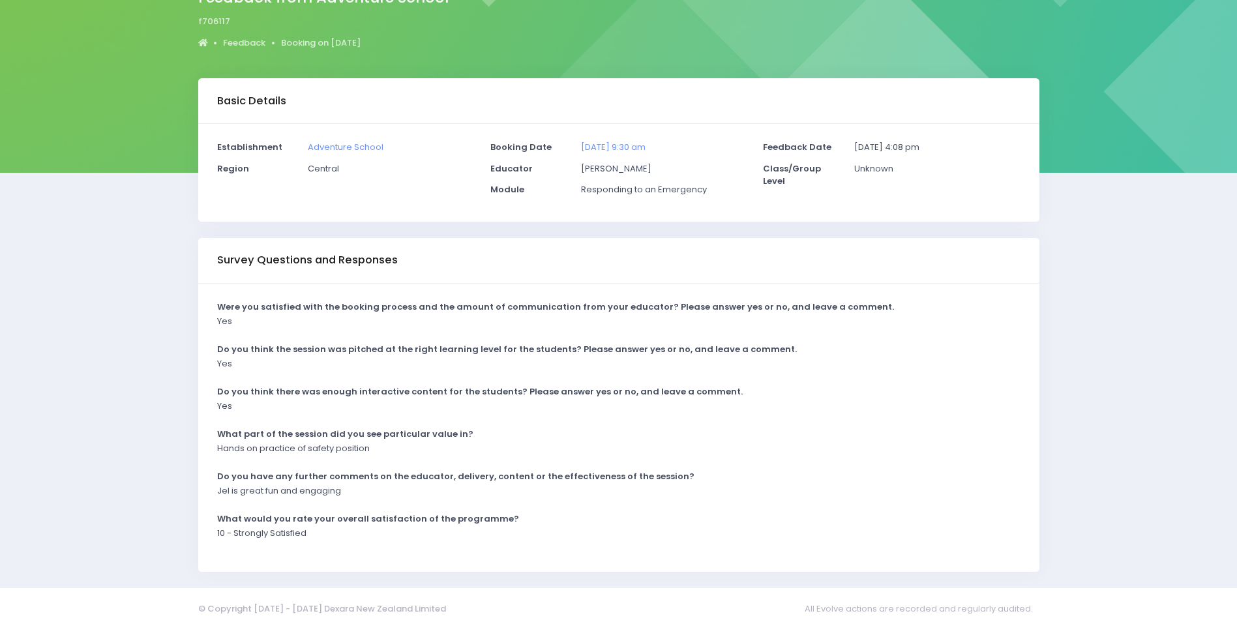
scroll to position [129, 0]
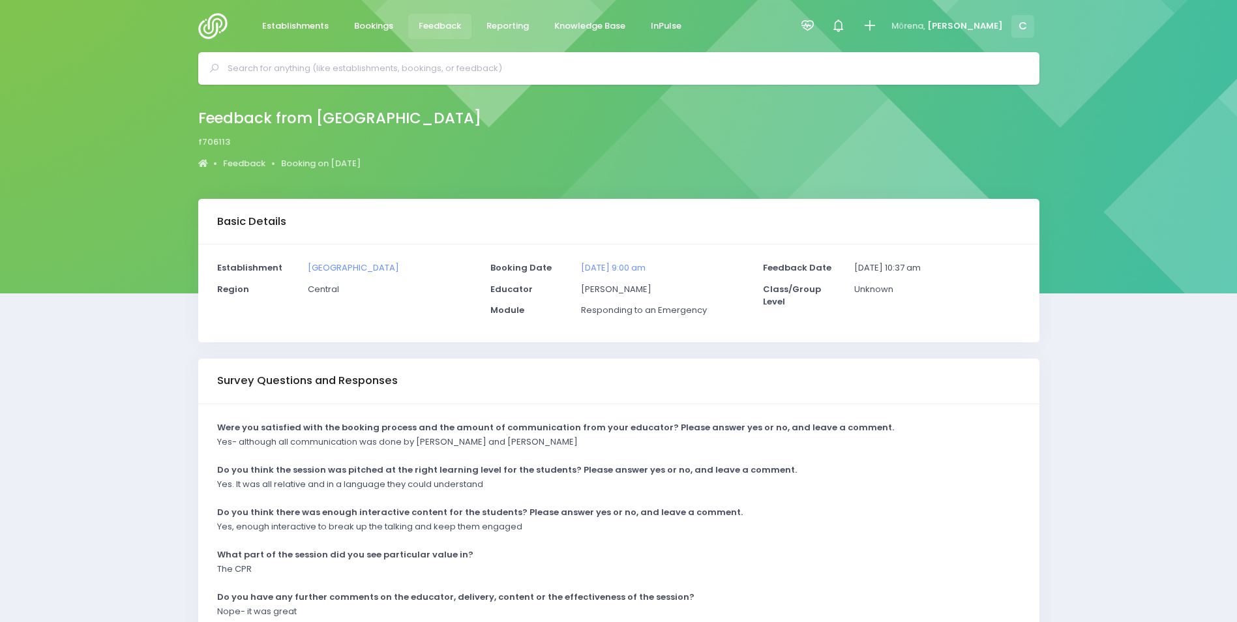
scroll to position [129, 0]
